Goal: Transaction & Acquisition: Purchase product/service

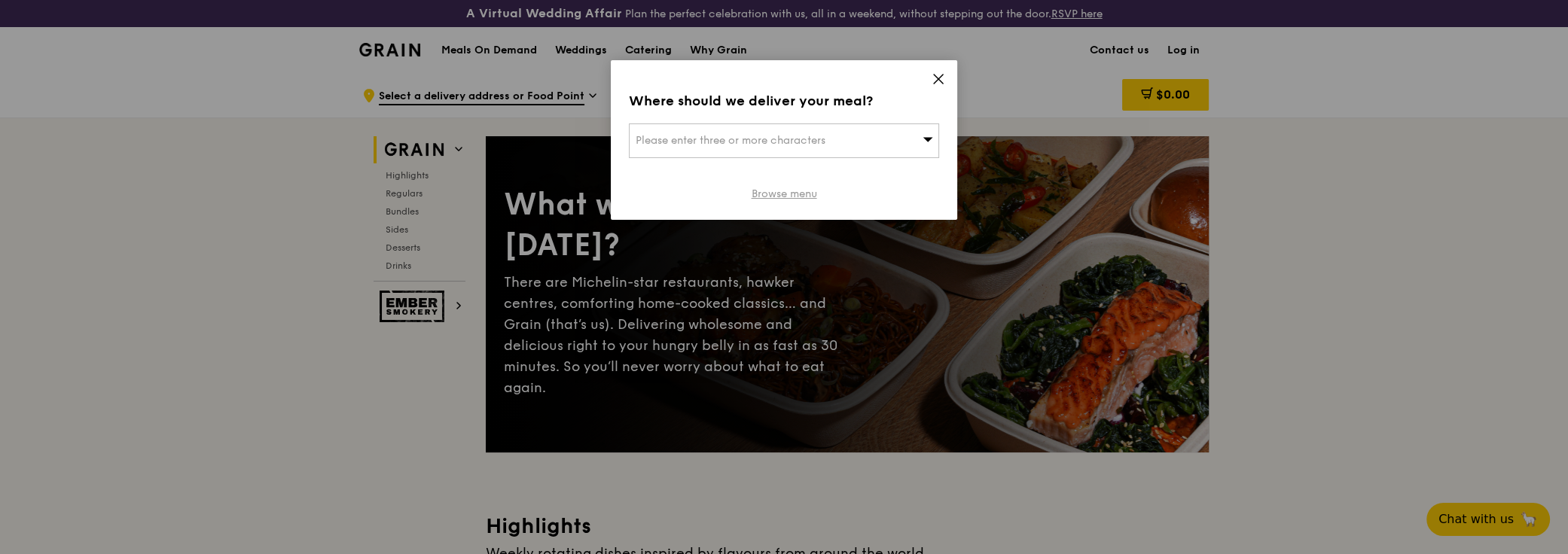
click at [794, 196] on link "Browse menu" at bounding box center [784, 194] width 66 height 15
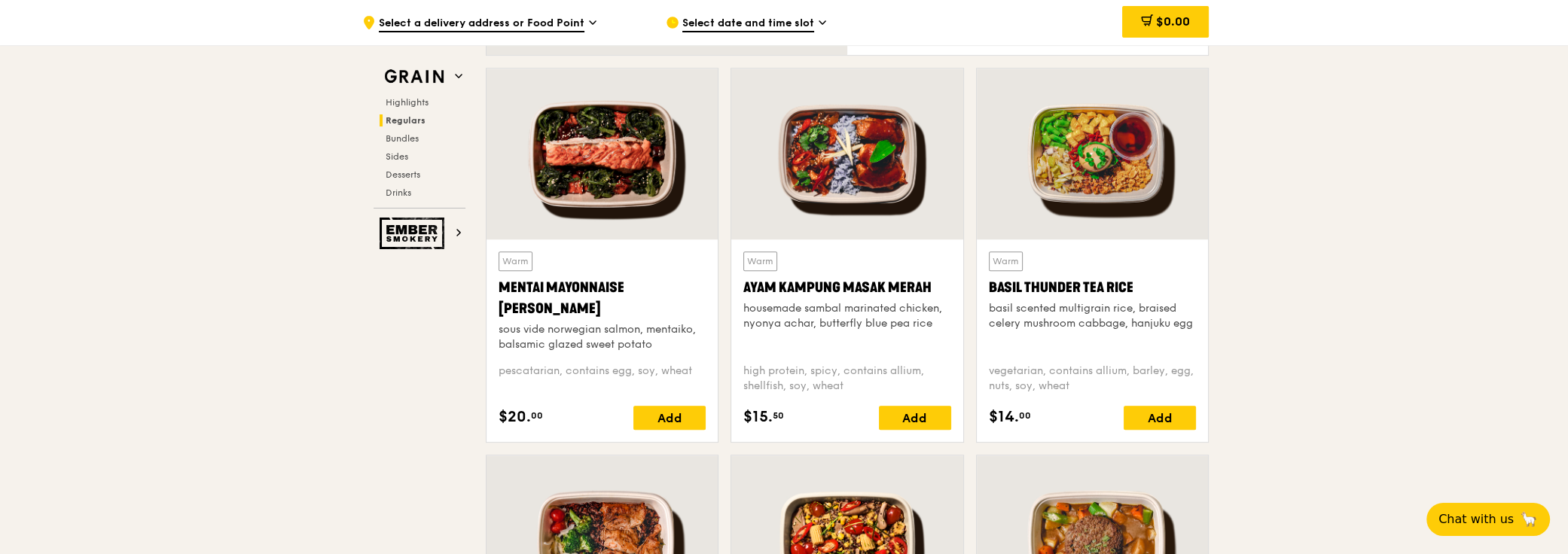
scroll to position [1369, 0]
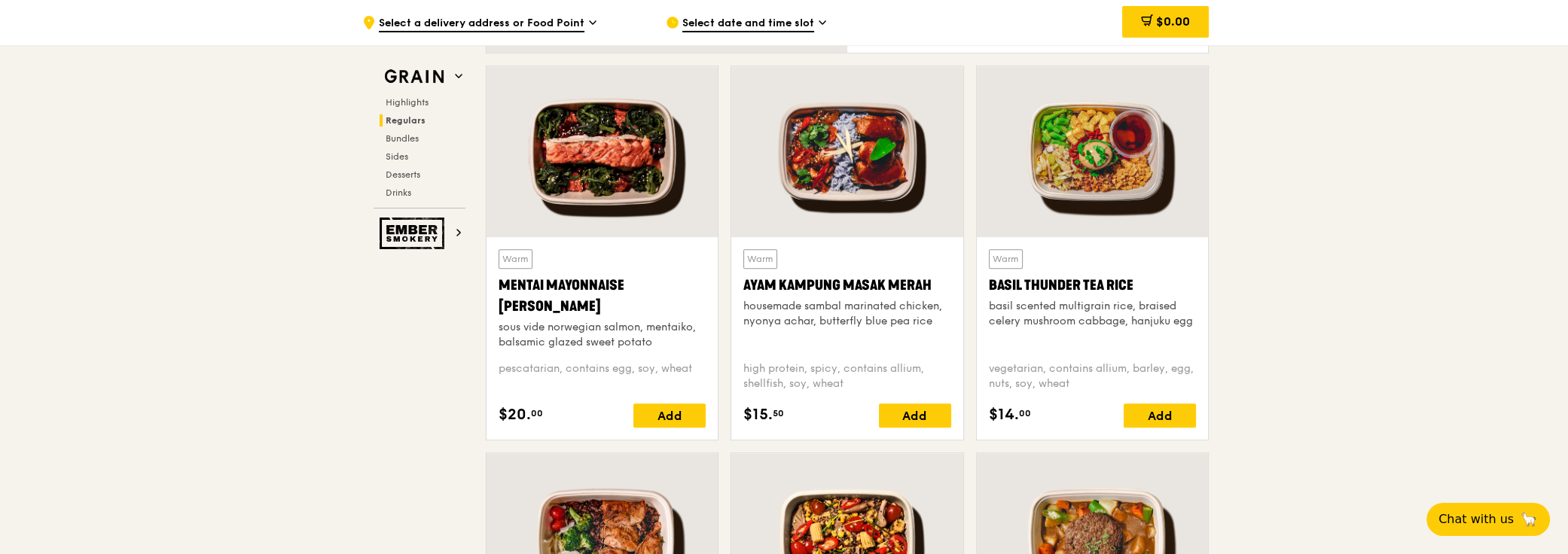
click at [1102, 167] on div at bounding box center [1092, 152] width 231 height 171
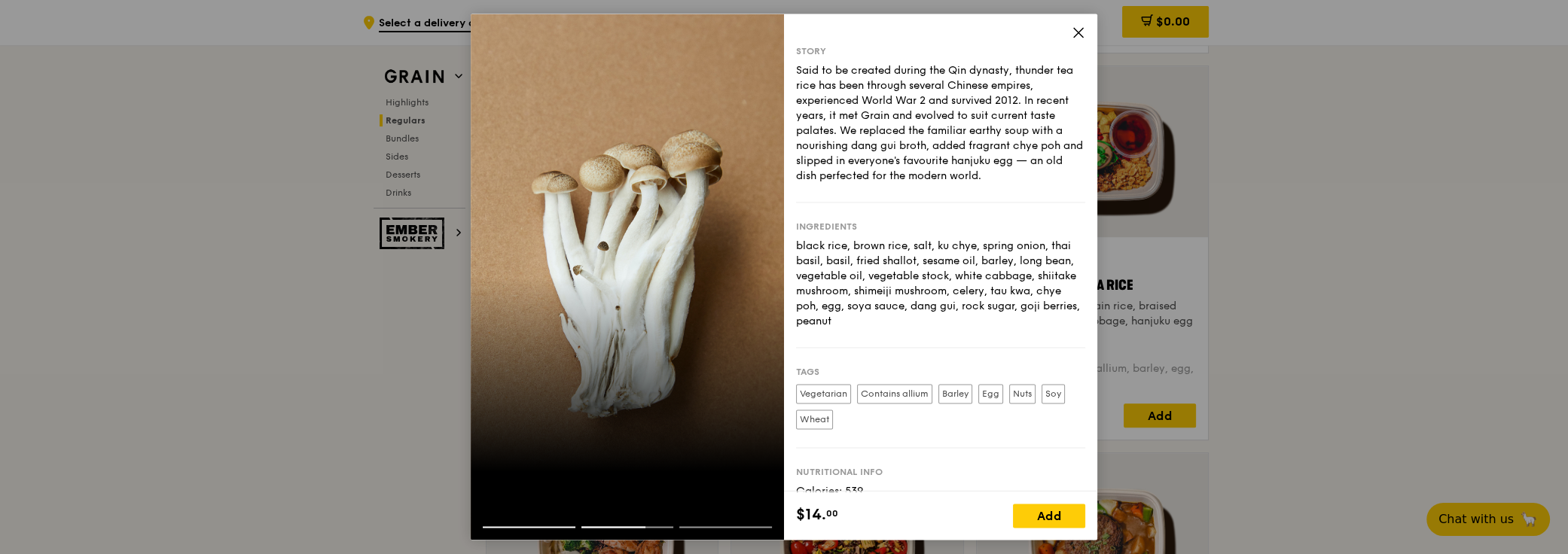
drag, startPoint x: 581, startPoint y: 285, endPoint x: 528, endPoint y: 281, distance: 53.2
click at [528, 285] on div at bounding box center [628, 277] width 313 height 527
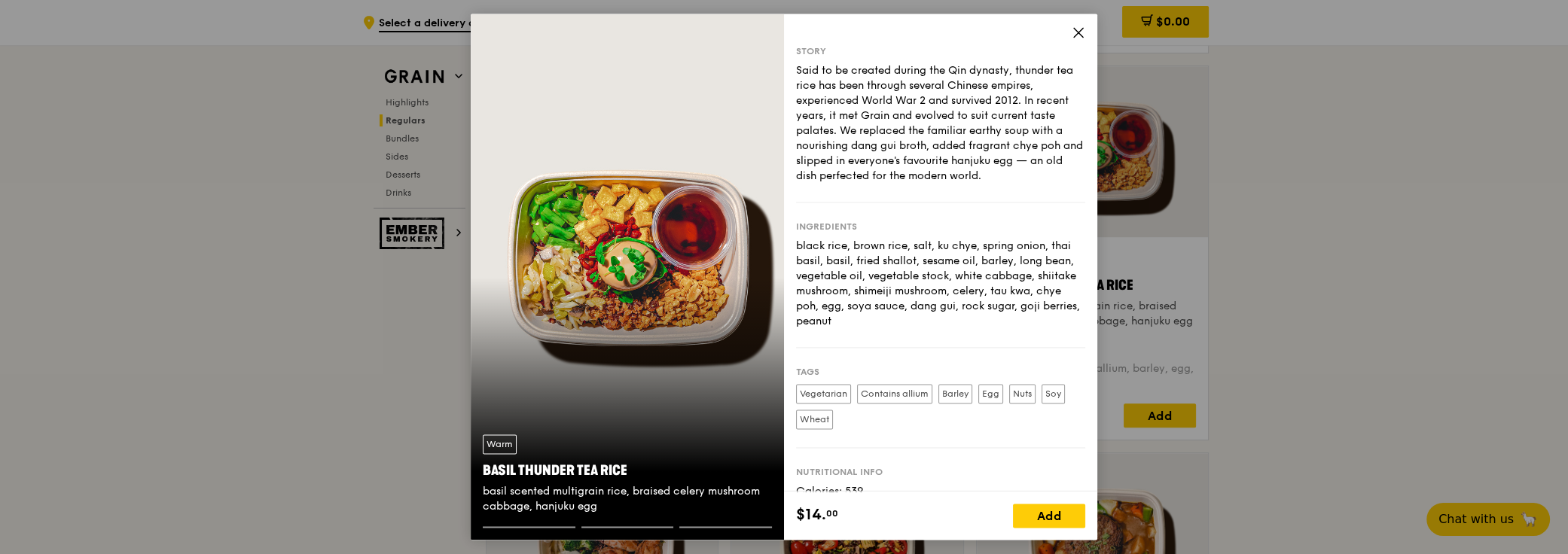
drag, startPoint x: 707, startPoint y: 251, endPoint x: 527, endPoint y: 251, distance: 180.0
click at [527, 251] on div "Warm Basil Thunder Tea [PERSON_NAME] scented multigrain rice, braised celery mu…" at bounding box center [628, 277] width 313 height 527
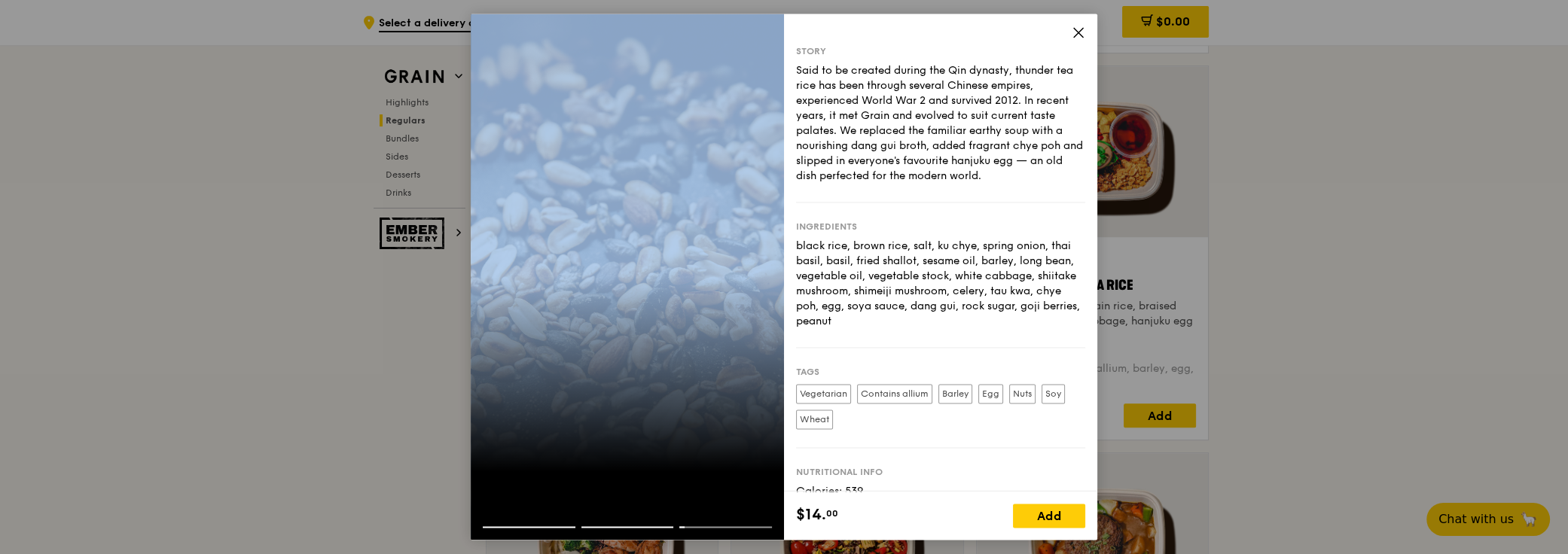
drag, startPoint x: 684, startPoint y: 268, endPoint x: 453, endPoint y: 268, distance: 231.0
click at [453, 268] on div "Story Said to be created during the Qin dynasty, thunder tea rice has been thro…" at bounding box center [784, 277] width 1568 height 554
click at [699, 267] on div at bounding box center [628, 277] width 313 height 527
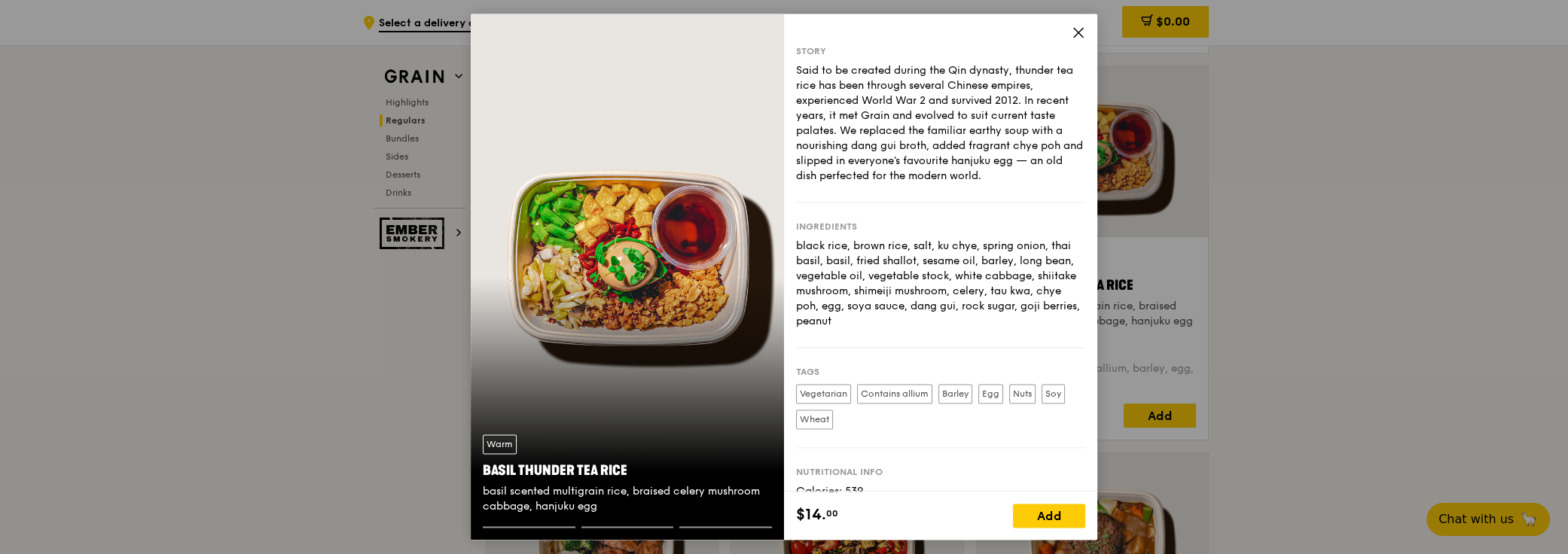
click at [692, 277] on div "Warm Basil Thunder Tea [PERSON_NAME] scented multigrain rice, braised celery mu…" at bounding box center [628, 277] width 313 height 527
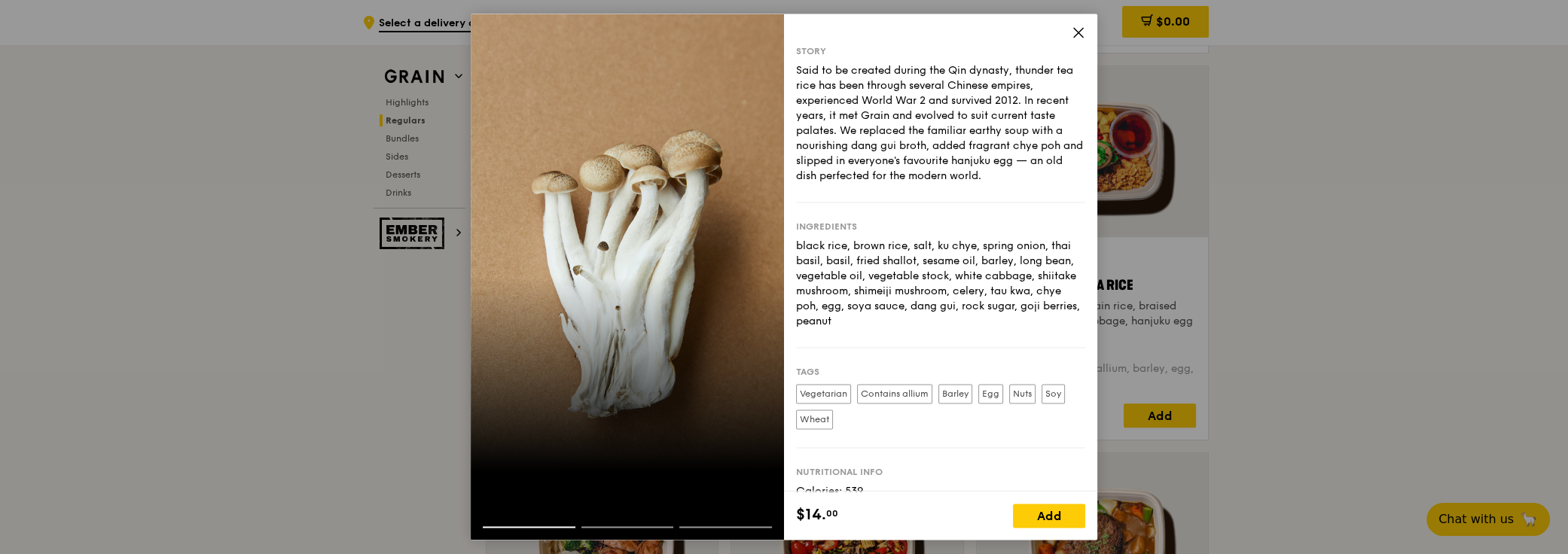
click at [692, 277] on div at bounding box center [628, 277] width 313 height 527
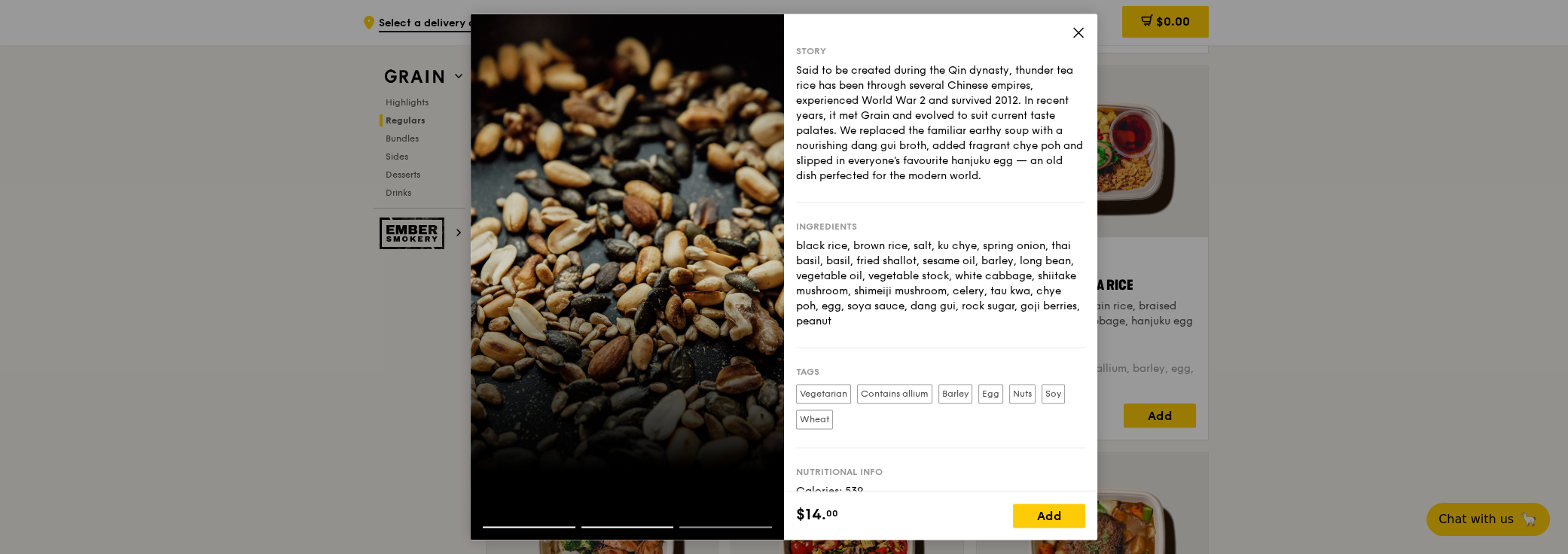
click at [692, 277] on div at bounding box center [628, 277] width 313 height 527
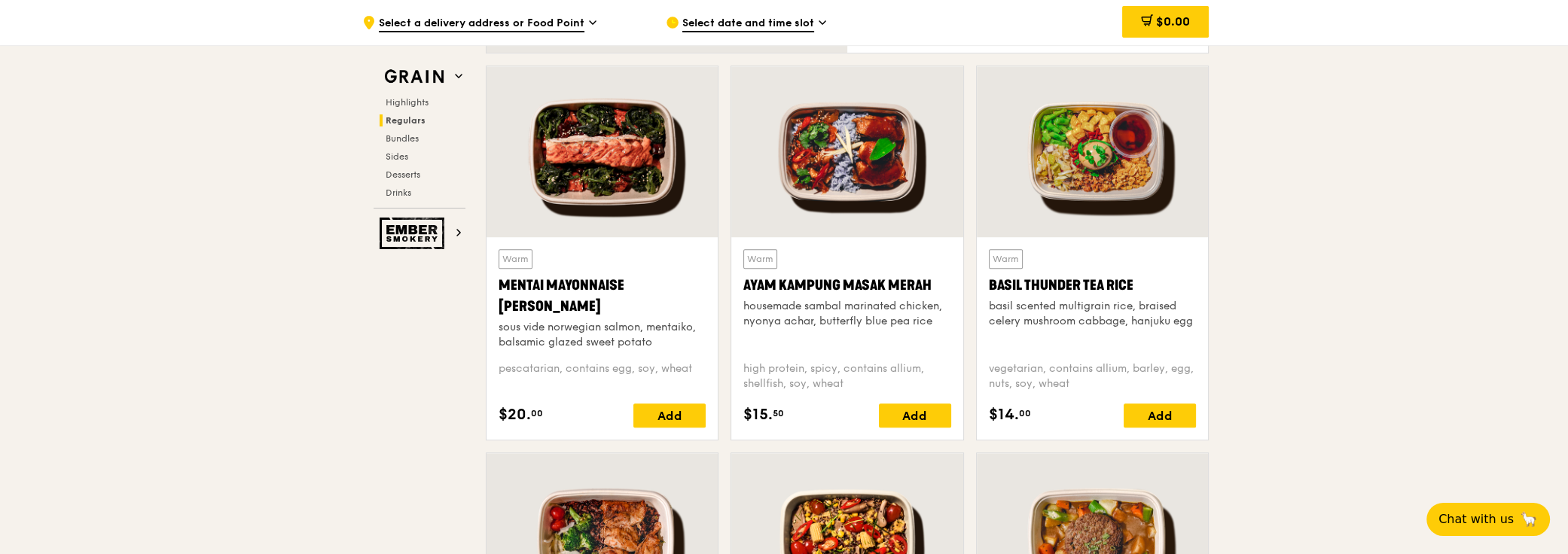
click at [831, 159] on div at bounding box center [846, 152] width 231 height 171
click at [601, 144] on div at bounding box center [602, 152] width 231 height 171
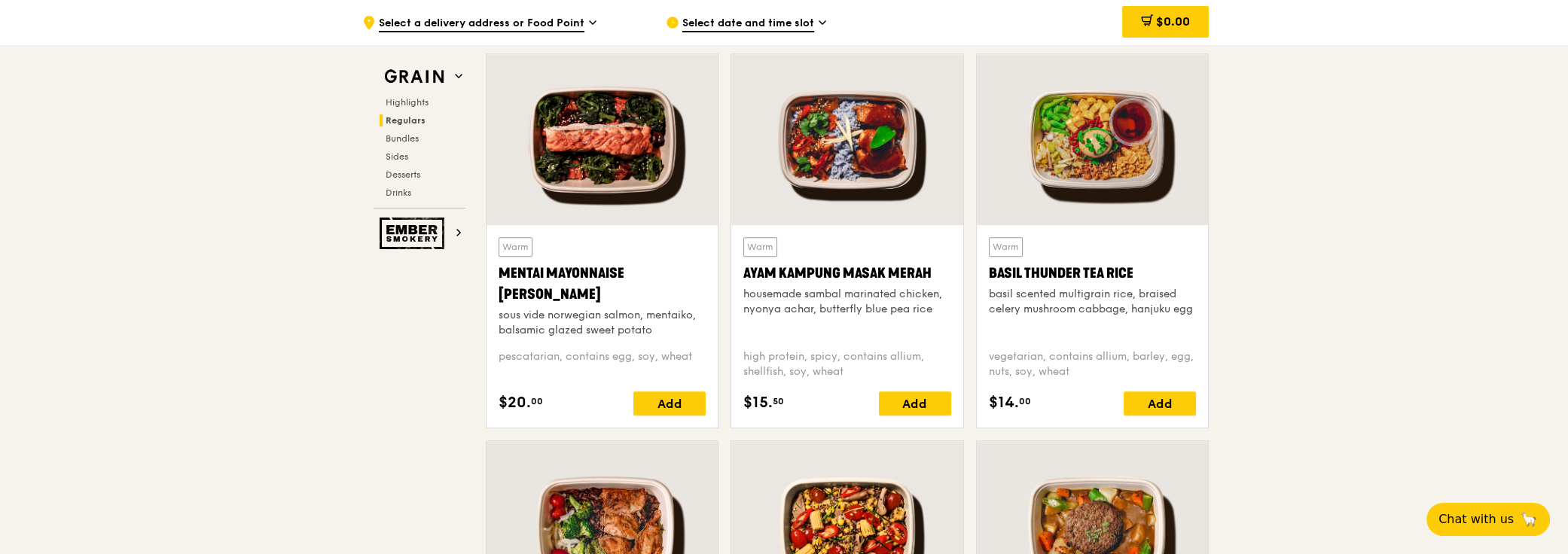
scroll to position [1095, 0]
